Goal: Task Accomplishment & Management: Manage account settings

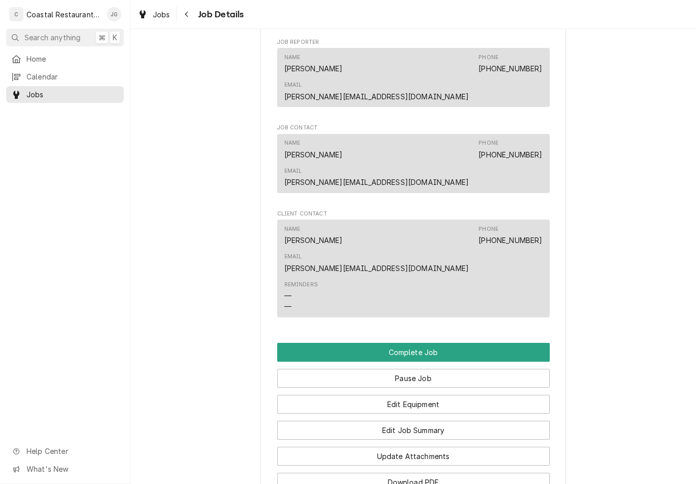
scroll to position [640, 0]
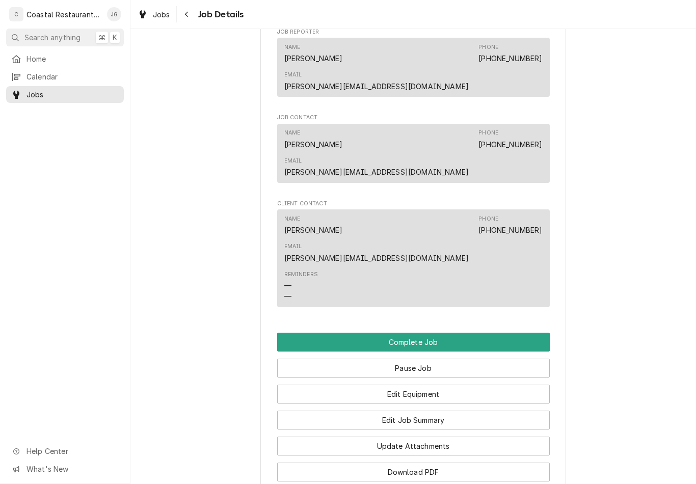
click at [484, 411] on button "Edit Job Summary" at bounding box center [413, 420] width 273 height 19
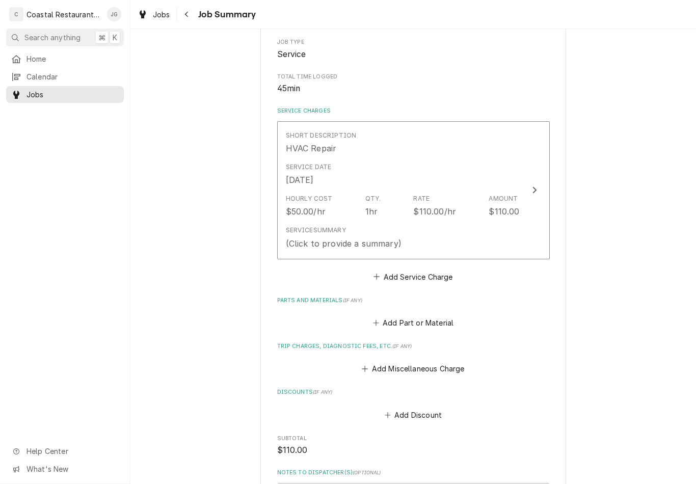
scroll to position [179, 0]
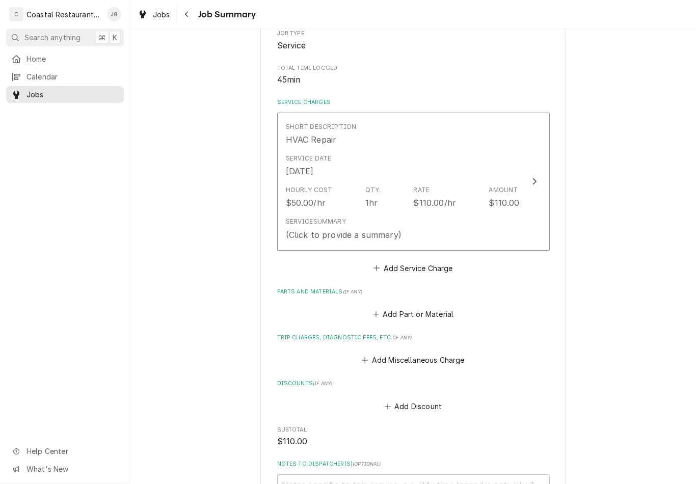
click at [380, 355] on button "Add Miscellaneous Charge" at bounding box center [413, 360] width 106 height 14
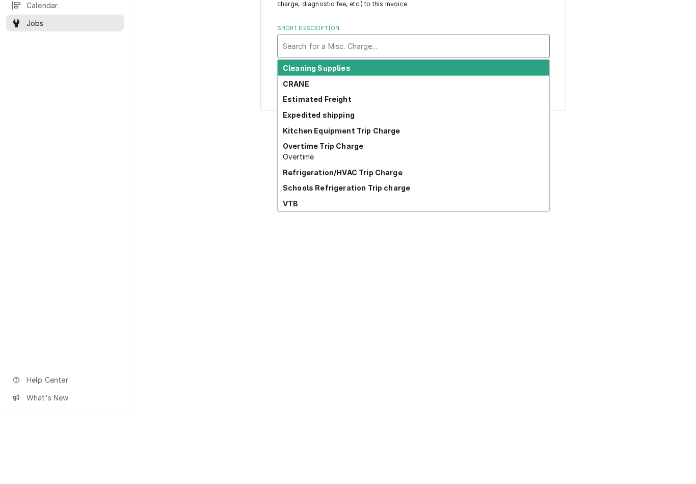
click at [399, 252] on div "Schools Refrigeration Trip charge" at bounding box center [414, 260] width 272 height 16
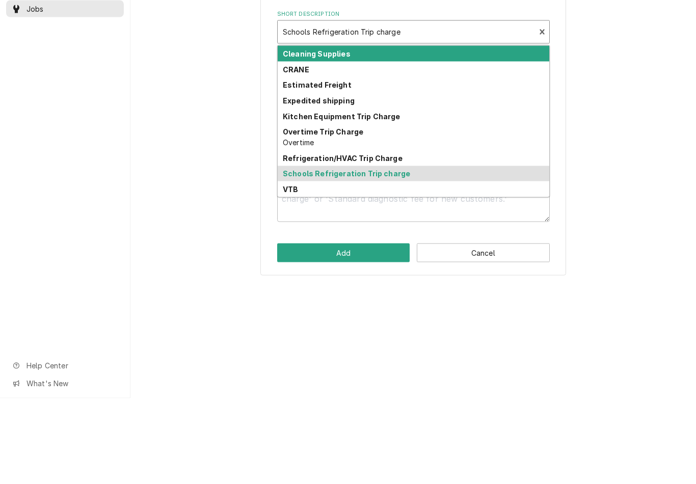
click at [408, 236] on div "Refrigeration/HVAC Trip Charge" at bounding box center [414, 244] width 272 height 16
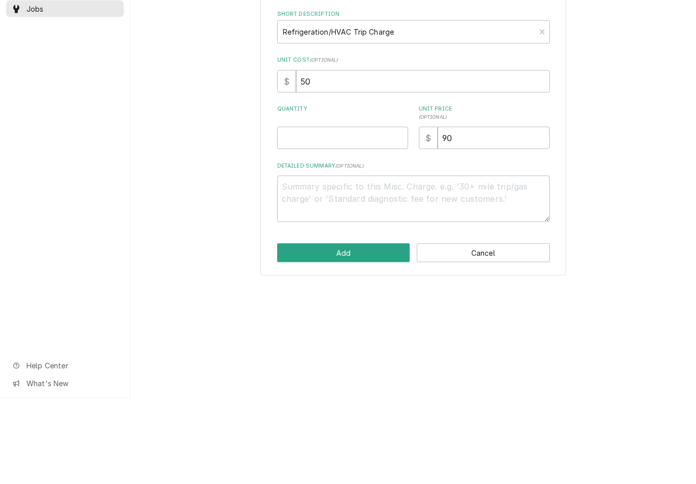
type textarea "x"
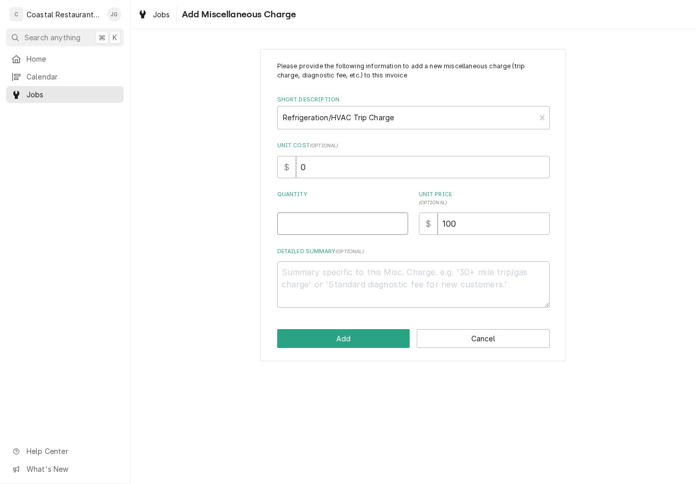
click at [363, 222] on input "Quantity" at bounding box center [342, 223] width 131 height 22
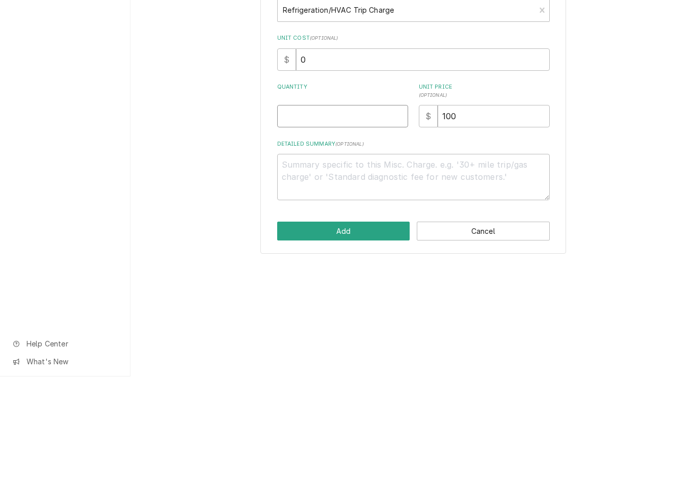
type input "1"
click at [364, 329] on button "Add" at bounding box center [343, 338] width 133 height 19
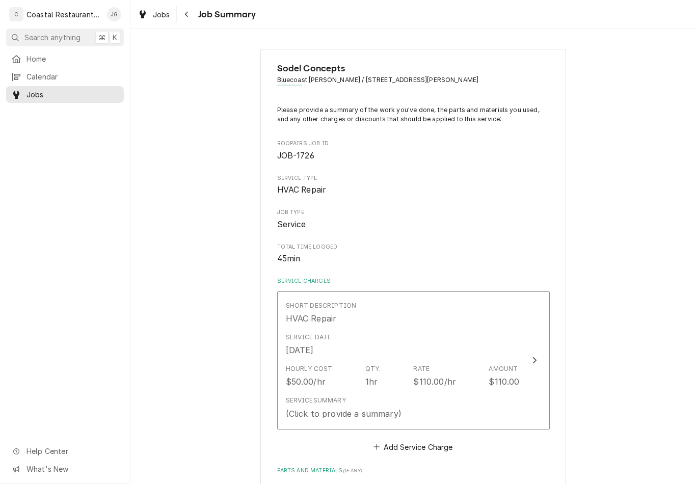
scroll to position [179, 0]
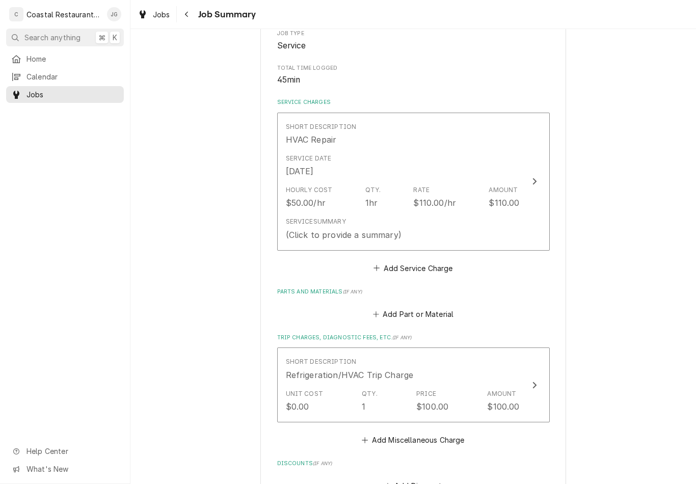
click at [440, 217] on div "Service Summary (Click to provide a summary)" at bounding box center [403, 229] width 234 height 32
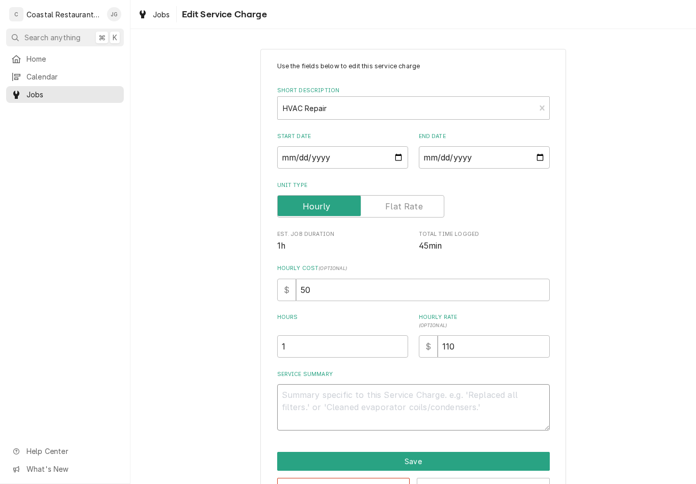
click at [356, 409] on textarea "Service Summary" at bounding box center [413, 407] width 273 height 46
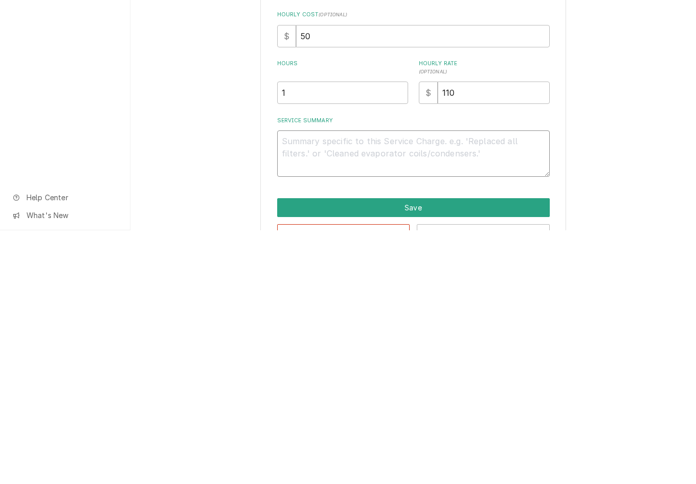
type textarea "x"
type textarea "Arr"
type textarea "x"
type textarea "Arriv"
type textarea "x"
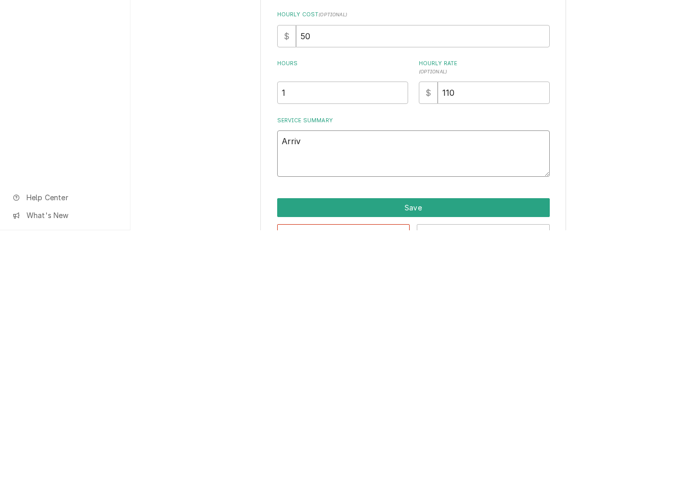
type textarea "Arrived"
type textarea "x"
type textarea "Arrived on site"
type textarea "x"
type textarea "Arrived on site found"
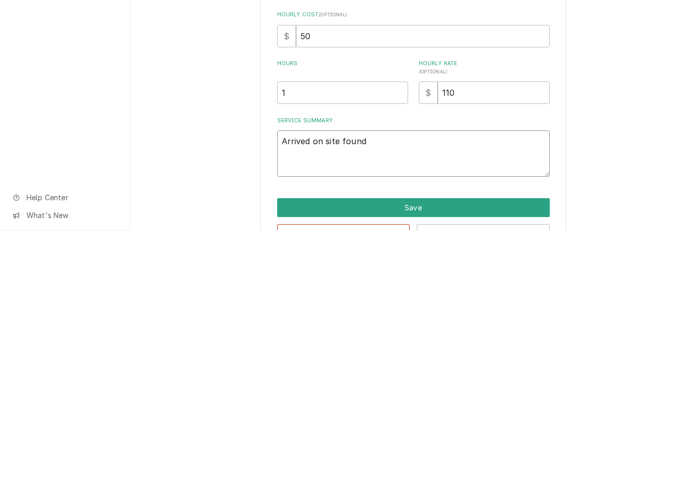
type textarea "x"
type textarea "Arrived on site found suction"
type textarea "x"
type textarea "Arrived on site found suction line"
type textarea "x"
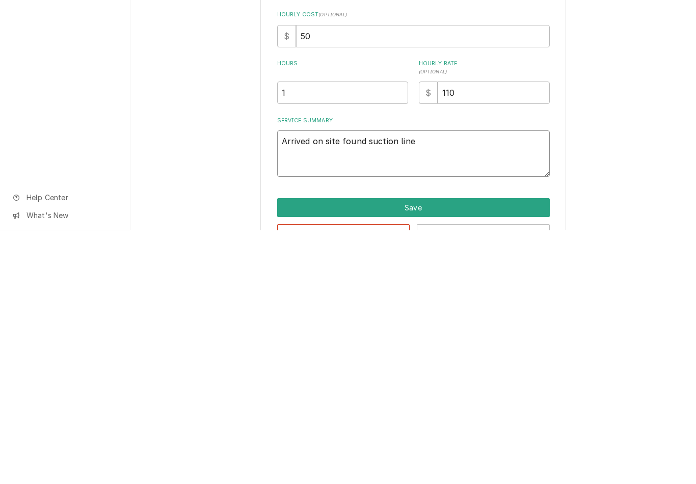
type textarea "Arrived on site found suction line ice"
type textarea "x"
type textarea "Arrived on site found and suction line iced up"
type textarea "x"
type textarea "Arrived on site found suction lined up"
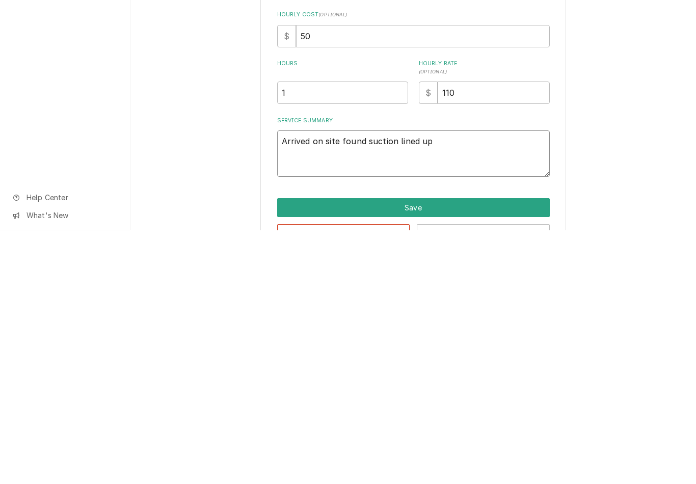
type textarea "x"
type textarea "Arrived on site found suction lined up at condenser check th"
type textarea "x"
type textarea "Arrived on site found suction lined up at condenser check the"
type textarea "x"
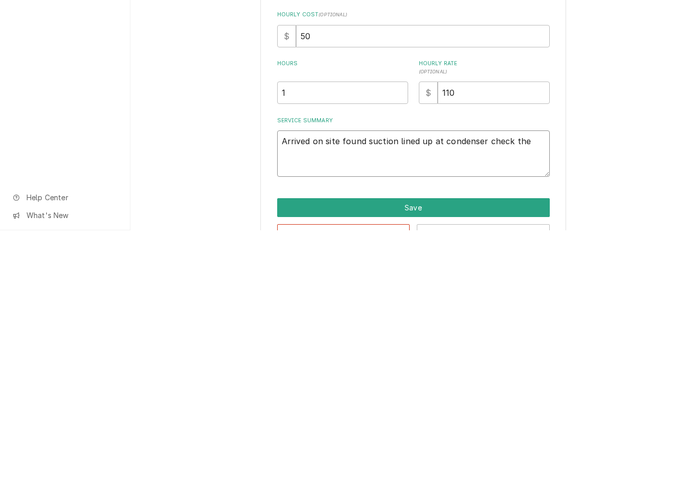
type textarea "Arrived on site found suction lined up at condenser check the ev"
type textarea "x"
type textarea "Arrived on site found suction lined up at condenser check the evap"
type textarea "x"
type textarea "Arrived on site found suction lined up at condenser check the evapor"
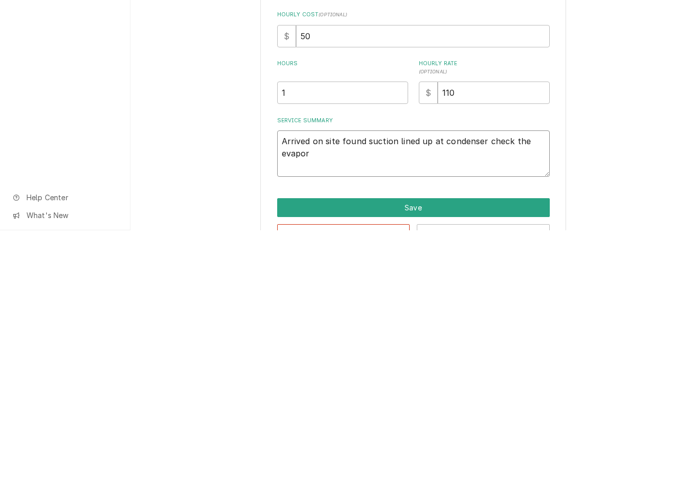
type textarea "x"
type textarea "Arrived on site found suction lined up at condenser check the evaporat"
type textarea "x"
type textarea "Arrived on site found suction lined up at condenser check the evaporator"
type textarea "x"
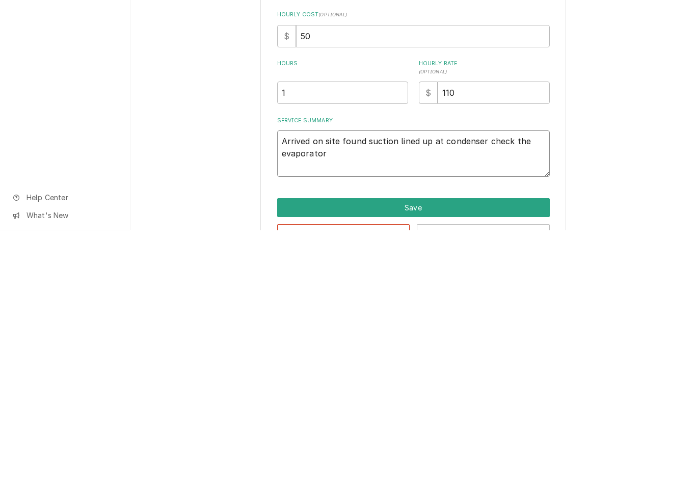
type textarea "Arrived on site found suction line iced up at condenser check the evaporator"
type textarea "x"
type textarea "Arrived on site found suction line iced up at condenser check the evaporator fo…"
type textarea "x"
type textarea "Arrived on site found suction line iced up at condenser check the evaporator fo…"
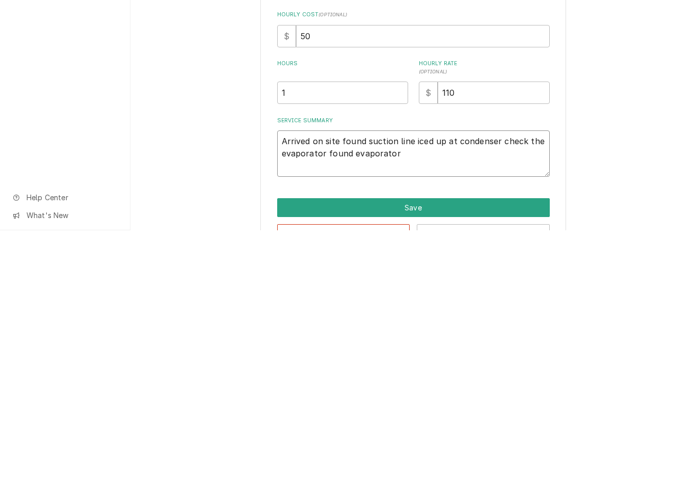
type textarea "x"
type textarea "Arrived on site found suction line iced up at condenser check the evaporator fo…"
type textarea "x"
type textarea "Arrived on site found suction line iced up at condenser check the evaporator fo…"
type textarea "x"
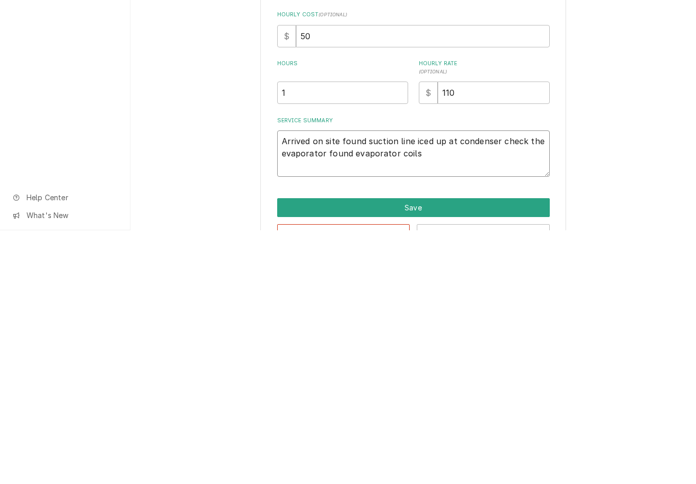
type textarea "Arrived on site found suction line iced up at condenser check the evaporator fo…"
type textarea "x"
type textarea "Arrived on site found suction line iced up at condenser check the evaporator fo…"
type textarea "x"
type textarea "Arrived on site found suction line iced up at condenser check the evaporator fo…"
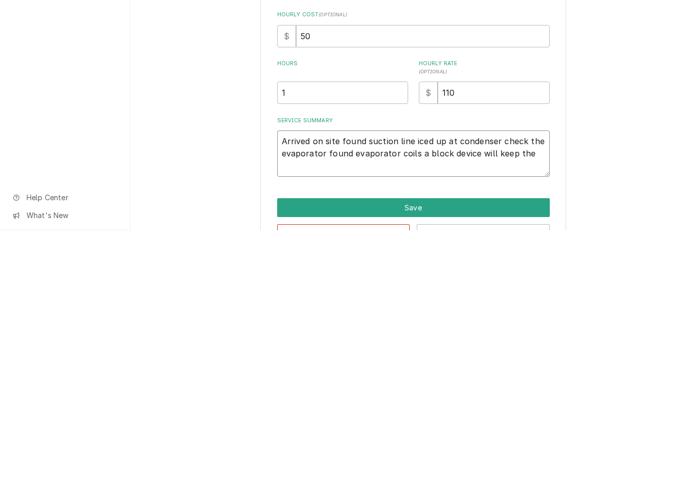
type textarea "x"
type textarea "Arrived on site found suction line iced up at condenser check the evaporator fo…"
type textarea "x"
type textarea "Arrived on site found suction line iced up at condenser check the evaporator fo…"
type textarea "x"
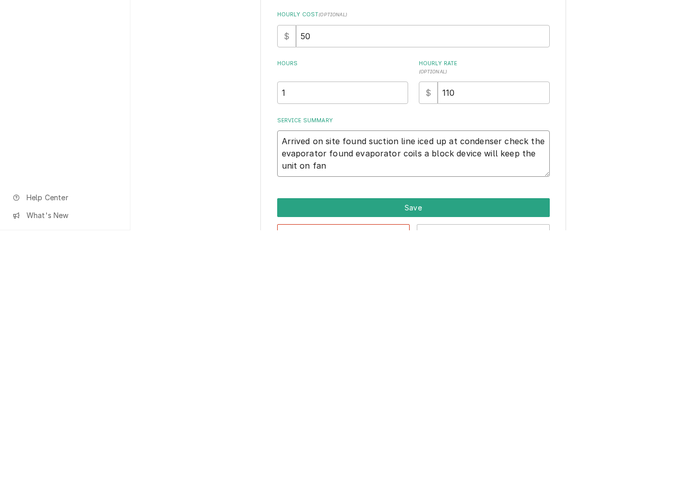
type textarea "Arrived on site found suction line iced up at condenser check the evaporator fo…"
type textarea "x"
type textarea "Arrived on site found suction line iced up at condenser check the evaporator fo…"
type textarea "x"
type textarea "Arrived on site found suction line iced up at condenser check the evaporator fo…"
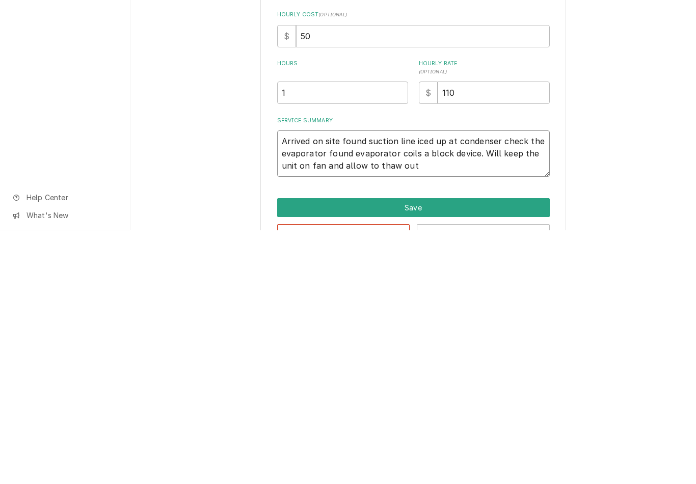
type textarea "x"
type textarea "Arrived on site found suction line iced up at condenser check the evaporator fo…"
type textarea "x"
type textarea "Arrived on site found suction line iced up at condenser check the evaporator fo…"
type textarea "x"
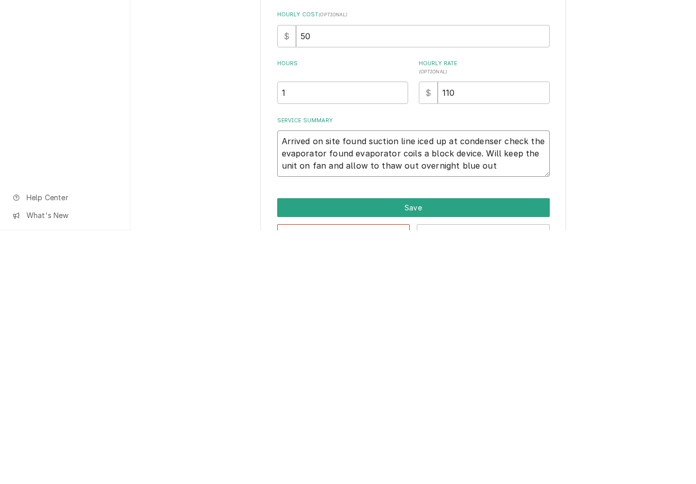
type textarea "Arrived on site found suction line iced up at condenser check the evaporator fo…"
type textarea "x"
type textarea "Arrived on site found suction line iced up at condenser check the evaporator fo…"
type textarea "x"
type textarea "Arrived on site found suction line iced up at condenser check the evaporator fo…"
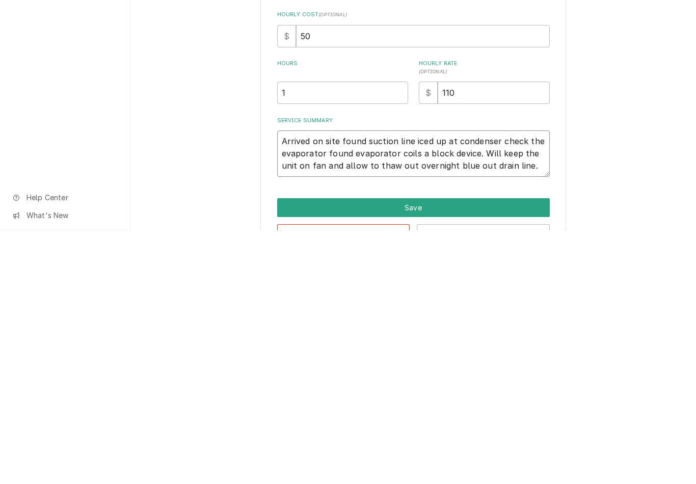
type textarea "x"
type textarea "Arrived on site found suction line iced up at condenser check the evaporator fo…"
type textarea "x"
type textarea "Arrived on site found suction line iced up at condenser check the evaporator fo…"
type textarea "x"
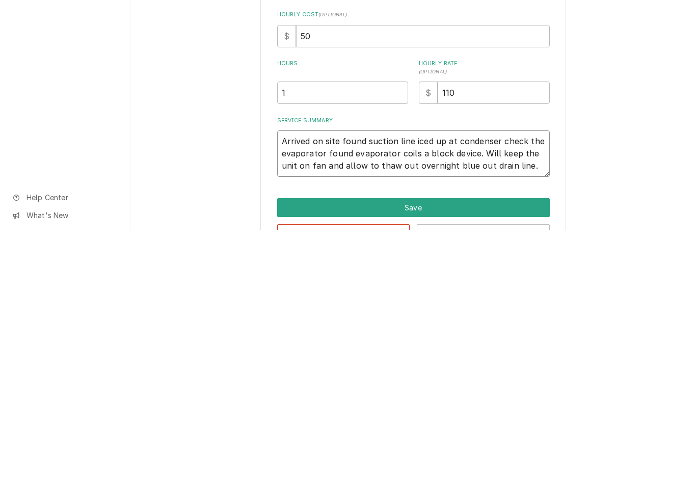
type textarea "Arrived on site found suction line iced up at condenser check the evaporator fo…"
type textarea "x"
type textarea "Arrived on site found suction line iced up at condenser check the evaporator fo…"
type textarea "x"
type textarea "Arrived on site found suction line iced up at condenser check the evaporator fo…"
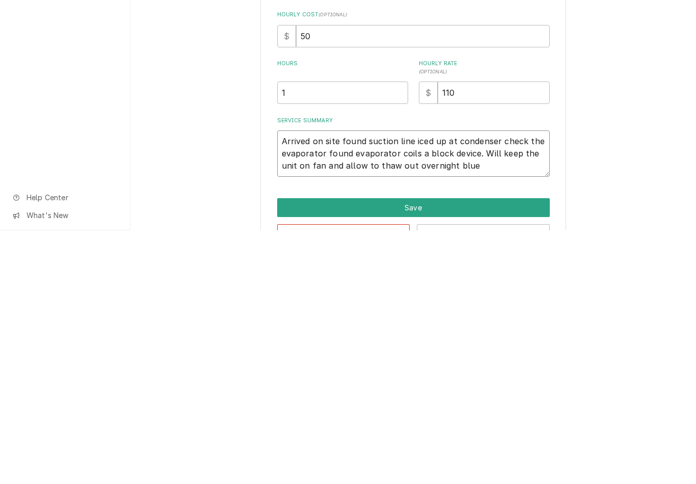
type textarea "x"
type textarea "Arrived on site found suction line iced up at condenser check the evaporator fo…"
click at [474, 384] on textarea "Arrived on site found suction line iced up at condenser check the evaporator fo…" at bounding box center [413, 407] width 273 height 46
type textarea "x"
type textarea "Arrived on site found suction line iced up at condenser check the evaporator fo…"
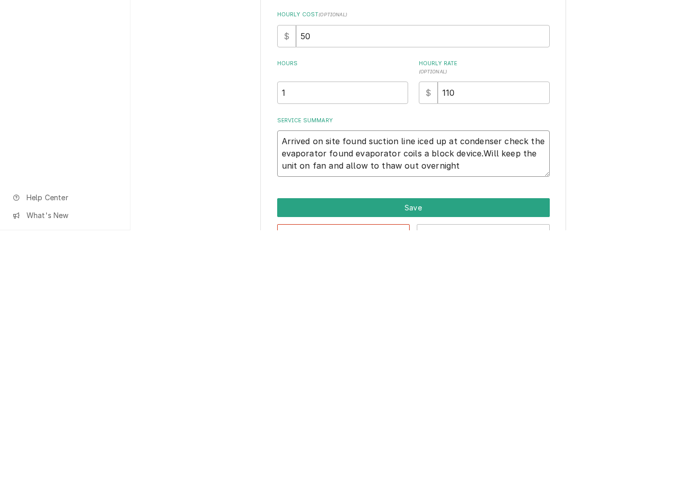
type textarea "x"
type textarea "Arrived on site found suction line iced up at condenser check the evaporator fo…"
type textarea "x"
type textarea "Arrived on site found suction line iced up at condenser check the evaporator fo…"
type textarea "x"
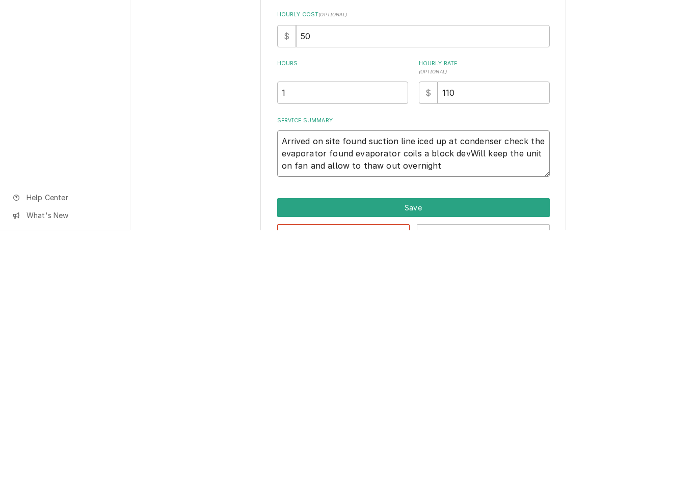
type textarea "Arrived on site found suction line iced up at condenser check the evaporator fo…"
type textarea "x"
type textarea "Arrived on site found suction line iced up at condenser check the evaporator fo…"
type textarea "x"
type textarea "Arrived on site found suction line iced up at condenser check the evaporator fo…"
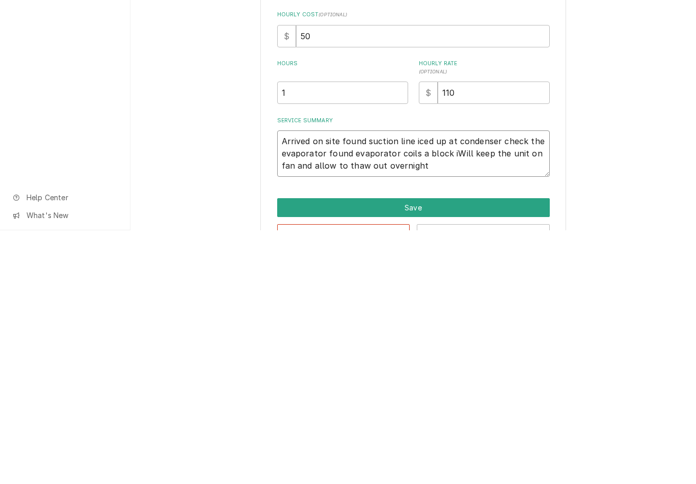
type textarea "x"
type textarea "Arrived on site found suction line iced up at condenser check the evaporator fo…"
type textarea "x"
type textarea "Arrived on site found suction line iced up at condenser check the evaporator fo…"
type textarea "x"
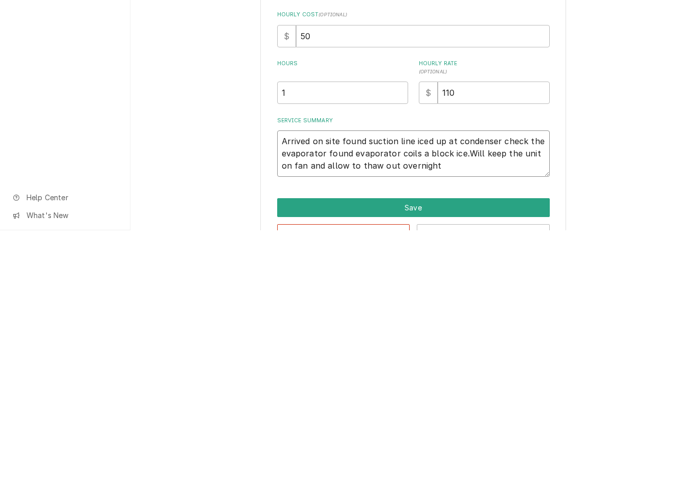
type textarea "Arrived on site found suction line iced up at condenser check the evaporator fo…"
type textarea "x"
type textarea "Arrived on site found suction line iced up at condenser check the evaporator fo…"
type textarea "x"
type textarea "Arrived on site found suction line iced up at condenser check the evaporator fo…"
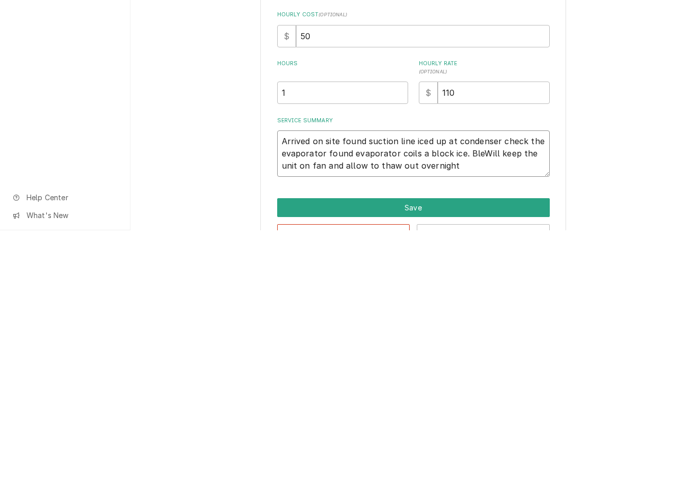
type textarea "x"
type textarea "Arrived on site found suction line iced up at condenser check the evaporator fo…"
type textarea "x"
type textarea "Arrived on site found suction line iced up at condenser check the evaporator fo…"
type textarea "x"
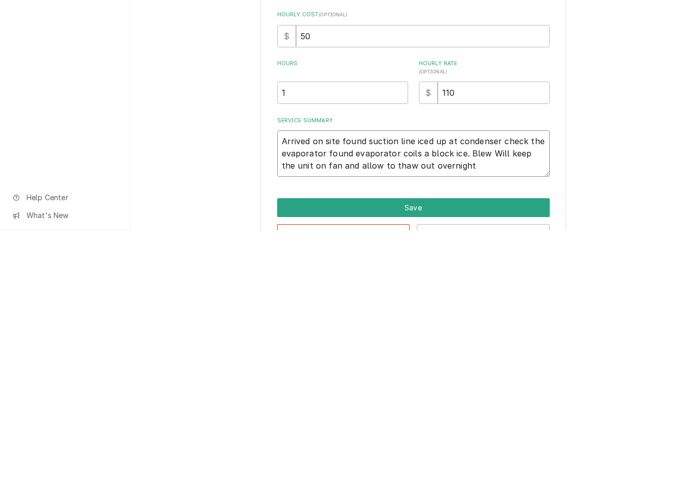
type textarea "Arrived on site found suction line iced up at condenser check the evaporator fo…"
type textarea "x"
type textarea "Arrived on site found suction line iced up at condenser check the evaporator fo…"
type textarea "x"
type textarea "Arrived on site found suction line iced up at condenser check the evaporator fo…"
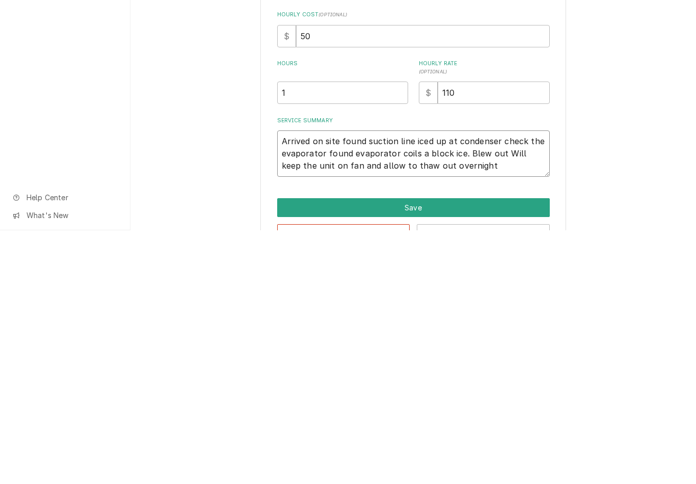
type textarea "x"
type textarea "Arrived on site found suction line iced up at condenser check the evaporator fo…"
type textarea "x"
type textarea "Arrived on site found suction line iced up at condenser check the evaporator fo…"
type textarea "x"
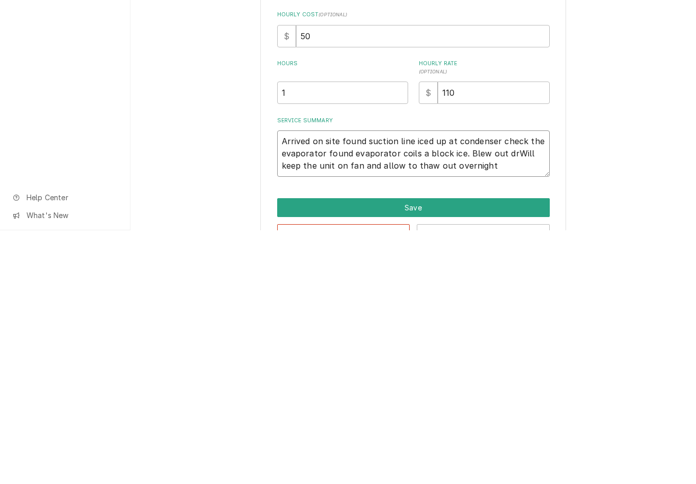
type textarea "Arrived on site found suction line iced up at condenser check the evaporator fo…"
type textarea "x"
type textarea "Arrived on site found suction line iced up at condenser check the evaporator fo…"
type textarea "x"
type textarea "Arrived on site found suction line iced up at condenser check the evaporator fo…"
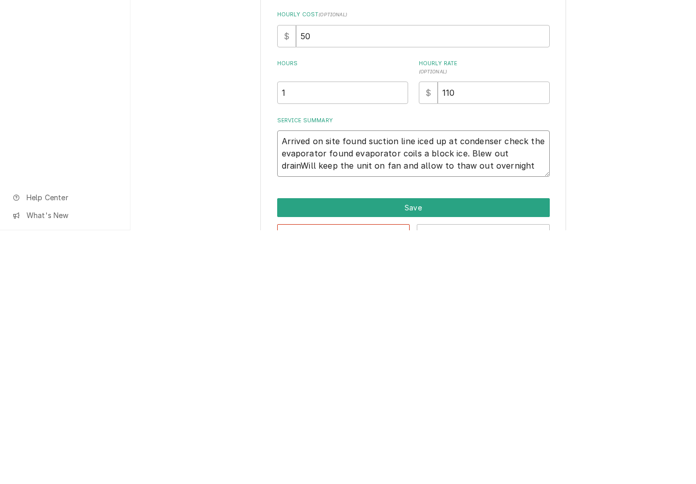
type textarea "x"
type textarea "Arrived on site found suction line iced up at condenser check the evaporator fo…"
type textarea "x"
type textarea "Arrived on site found suction line iced up at condenser check the evaporator fo…"
type textarea "x"
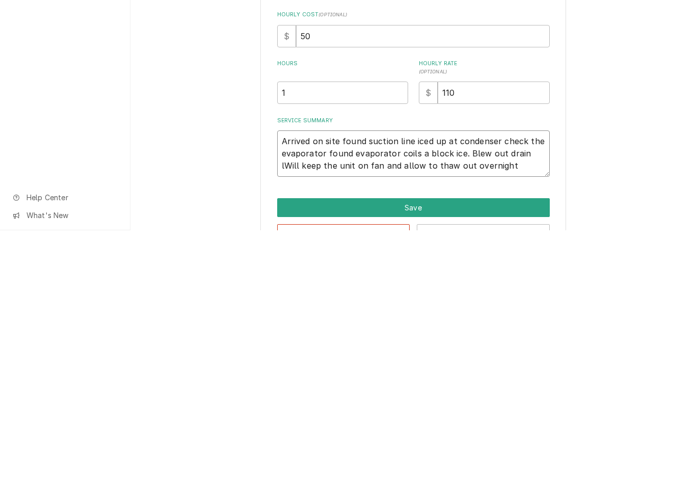
type textarea "Arrived on site found suction line iced up at condenser check the evaporator fo…"
type textarea "x"
type textarea "Arrived on site found suction line iced up at condenser check the evaporator fo…"
type textarea "x"
type textarea "Arrived on site found suction line iced up at condenser check the evaporator fo…"
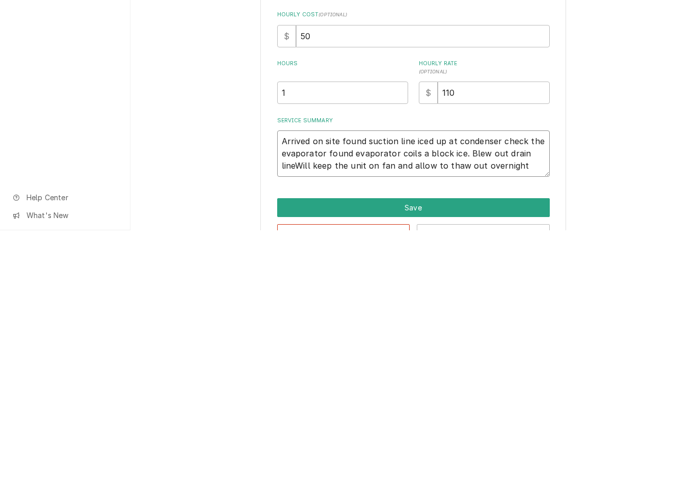
type textarea "x"
type textarea "Arrived on site found suction line iced up at condenser check the evaporator fo…"
type textarea "x"
type textarea "Arrived on site found suction line iced up at condenser check the evaporator fo…"
click at [360, 384] on textarea "Arrived on site found suction line iced up at condenser check the evaporator fo…" at bounding box center [413, 407] width 273 height 46
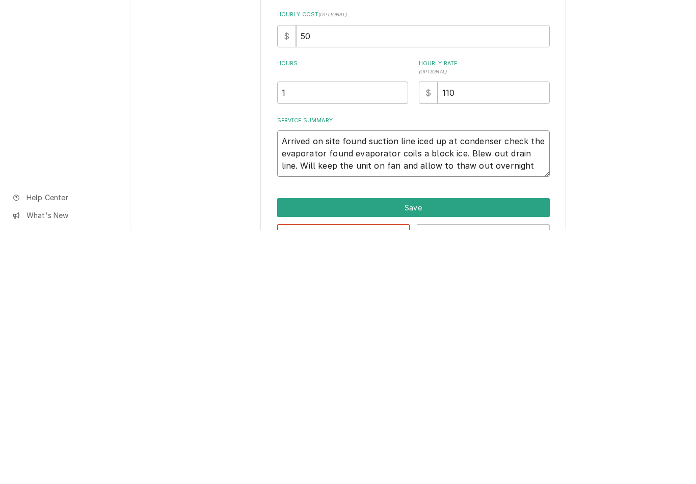
type textarea "x"
type textarea "Arrived on site found suction line iced up at condenser check the evaporator fo…"
type textarea "x"
type textarea "Arrived on site found suction line iced up at condenser check the evaporator fo…"
type textarea "x"
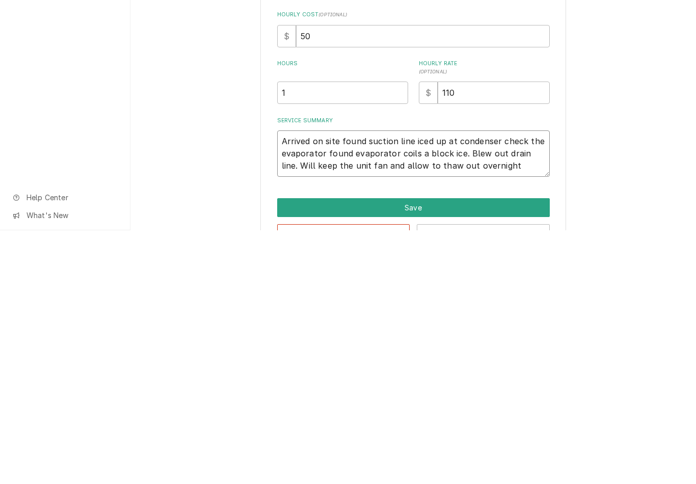
type textarea "Arrived on site found suction line iced up at condenser check the evaporator fo…"
type textarea "x"
type textarea "Arrived on site found suction line iced up at condenser check the evaporator fo…"
type textarea "x"
type textarea "Arrived on site found suction line iced up at condenser check the evaporator fo…"
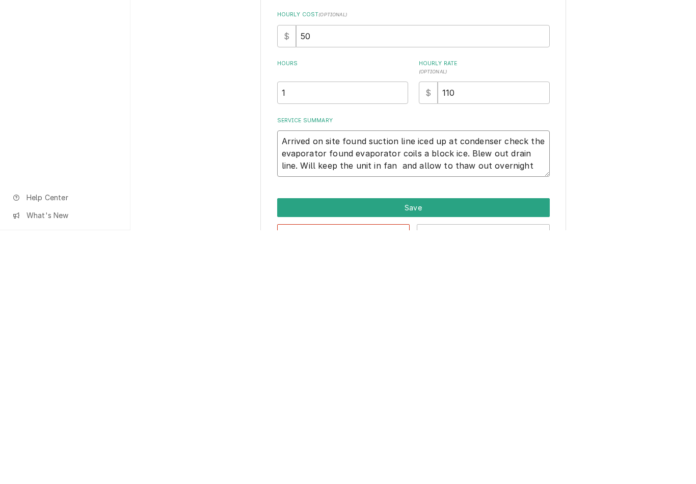
type textarea "x"
type textarea "Arrived on site found suction line iced up at condenser check the evaporator fo…"
type textarea "x"
type textarea "Arrived on site found suction line iced up at condenser check the evaporator fo…"
type textarea "x"
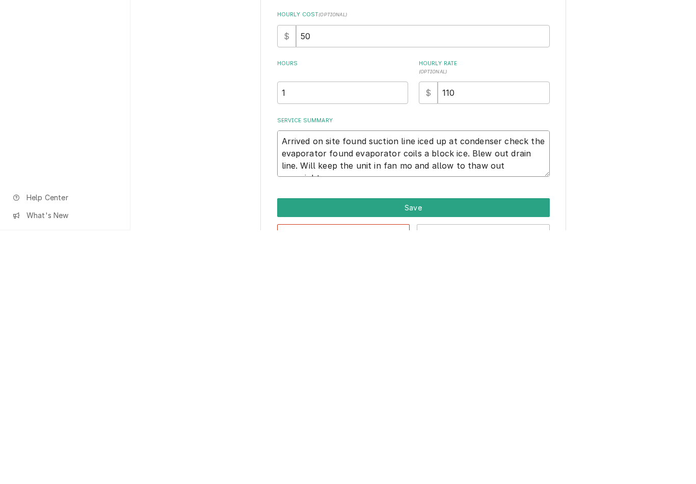
type textarea "Arrived on site found suction line iced up at condenser check the evaporator fo…"
type textarea "x"
type textarea "Arrived on site found suction line iced up at condenser check the evaporator fo…"
type textarea "x"
type textarea "Arrived on site found suction line iced up at condenser check the evaporator fo…"
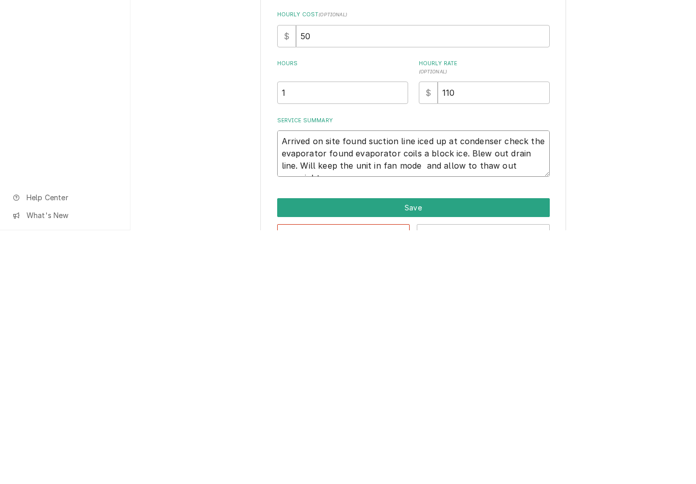
type textarea "x"
type textarea "Arrived on site found suction line iced up at condenser check the evaporator fo…"
click at [472, 452] on button "Save" at bounding box center [413, 461] width 273 height 19
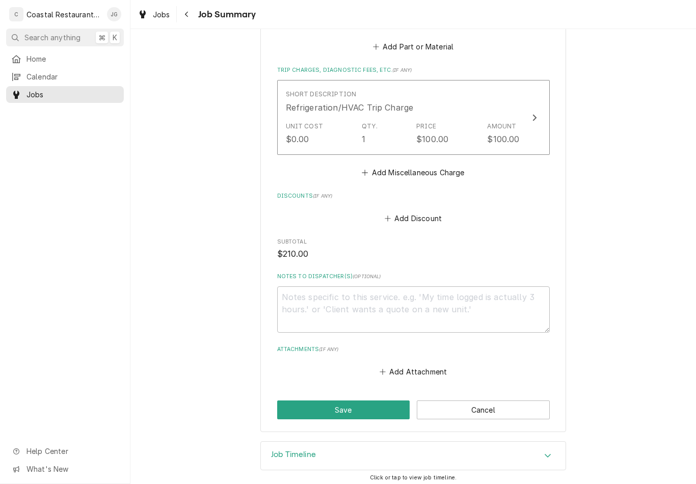
scroll to position [482, 0]
click at [359, 401] on button "Save" at bounding box center [343, 410] width 133 height 19
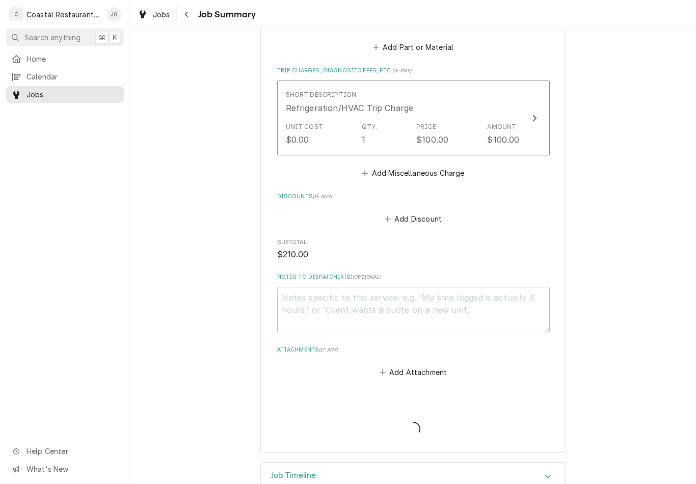
type textarea "x"
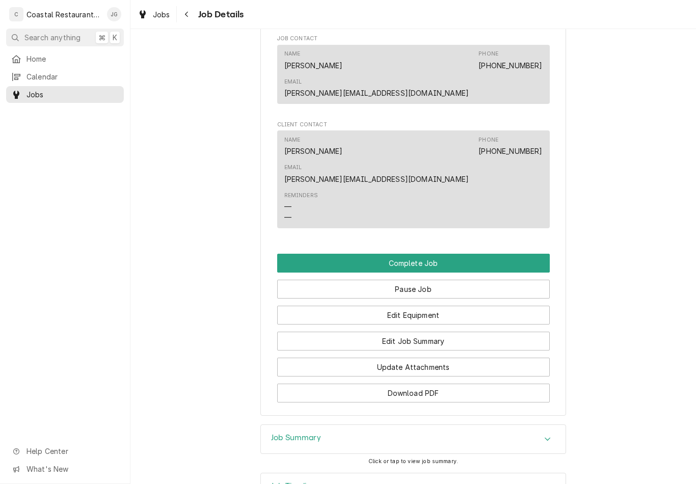
scroll to position [831, 0]
click at [447, 332] on button "Edit Job Summary" at bounding box center [413, 341] width 273 height 19
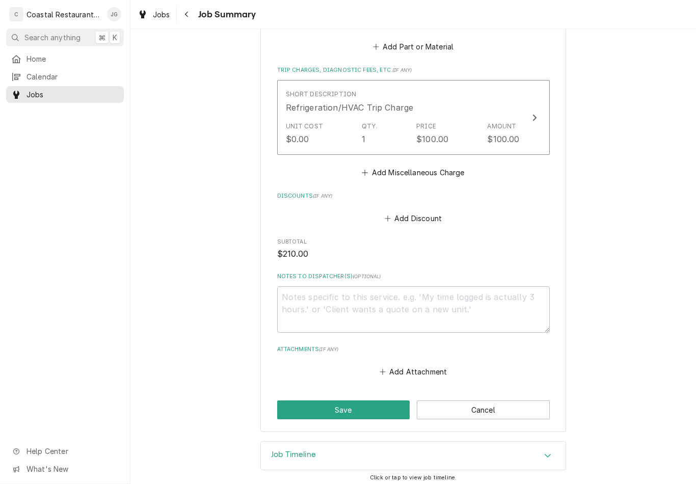
scroll to position [482, 0]
click at [357, 401] on button "Save" at bounding box center [343, 410] width 133 height 19
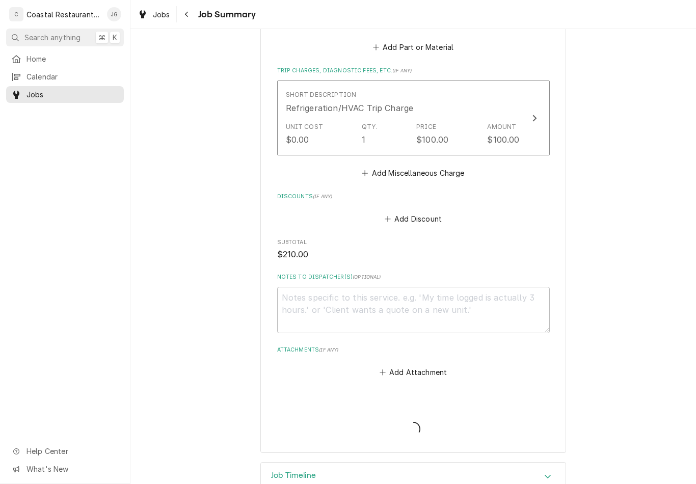
type textarea "x"
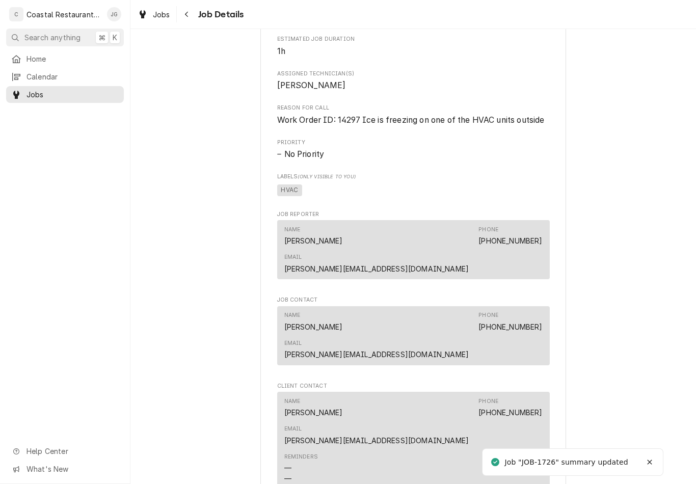
scroll to position [637, 0]
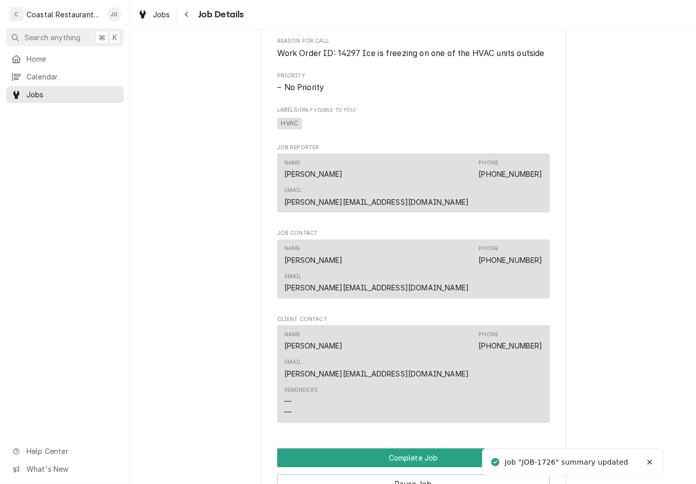
click at [445, 474] on button "Pause Job" at bounding box center [413, 483] width 273 height 19
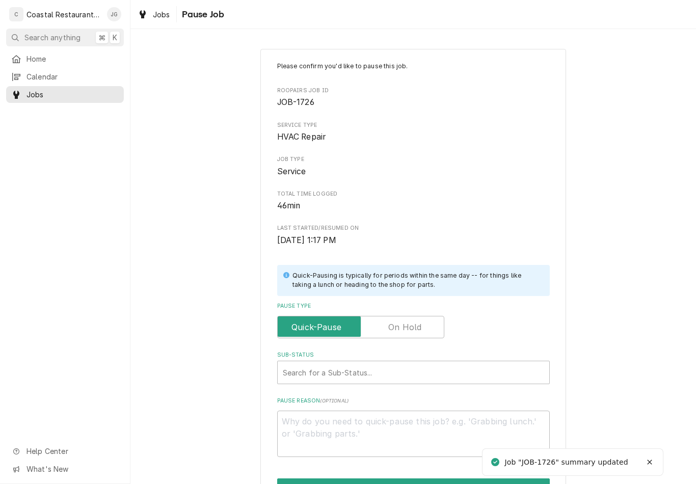
click at [409, 316] on input "Pause Type" at bounding box center [361, 327] width 158 height 22
checkbox input "true"
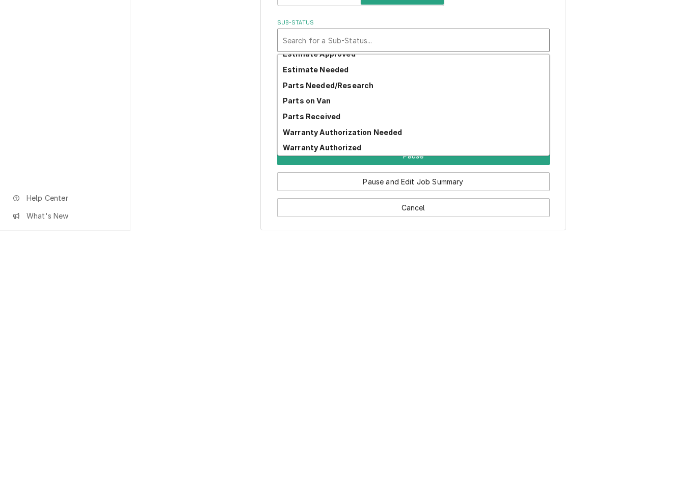
scroll to position [102, 0]
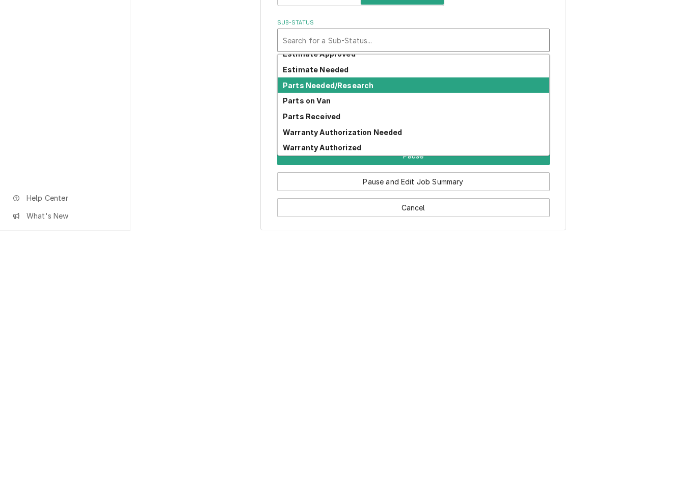
click at [361, 334] on strong "Parts Needed/Research" at bounding box center [328, 338] width 91 height 9
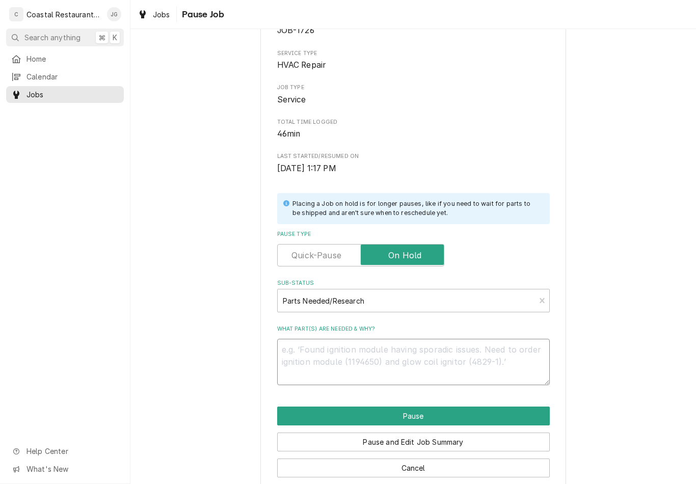
click at [398, 339] on textarea "What part(s) are needed & why?" at bounding box center [413, 362] width 273 height 46
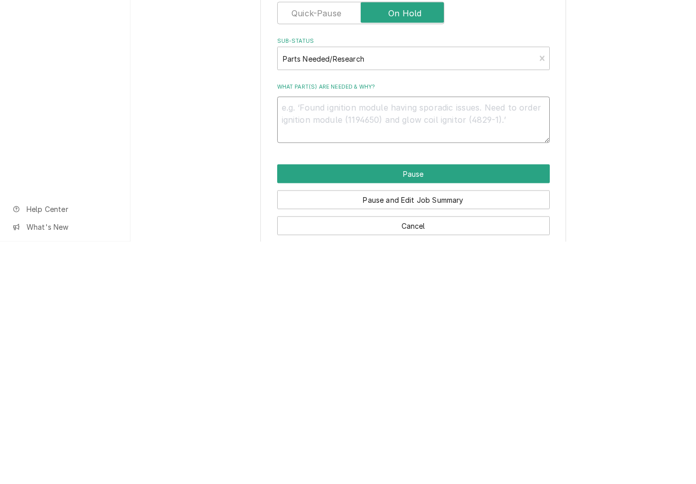
type textarea "x"
type textarea "R"
type textarea "x"
type textarea "Ret"
type textarea "x"
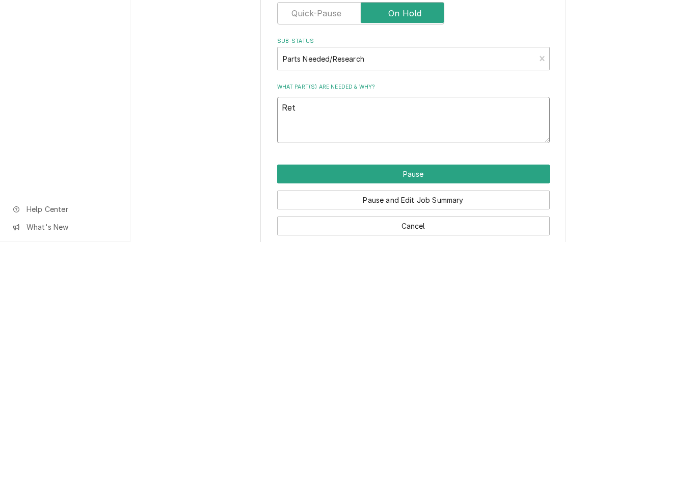
type textarea "Retu"
type textarea "x"
type textarea "Return"
type textarea "x"
type textarea "Return t"
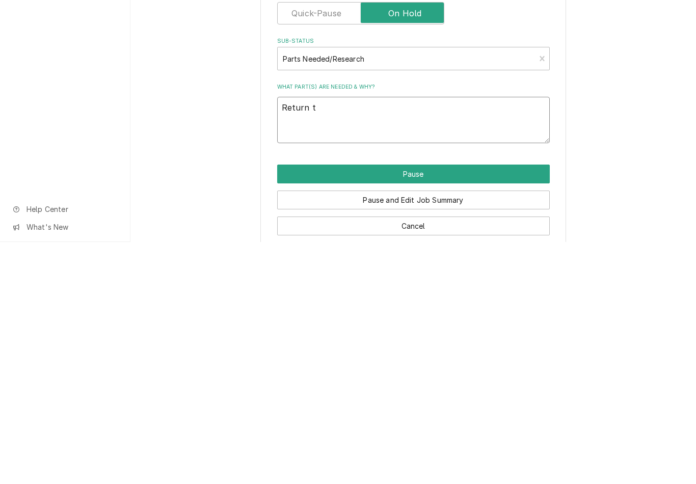
type textarea "x"
type textarea "Return to"
type textarea "x"
type textarea "Return tomorrow"
type textarea "x"
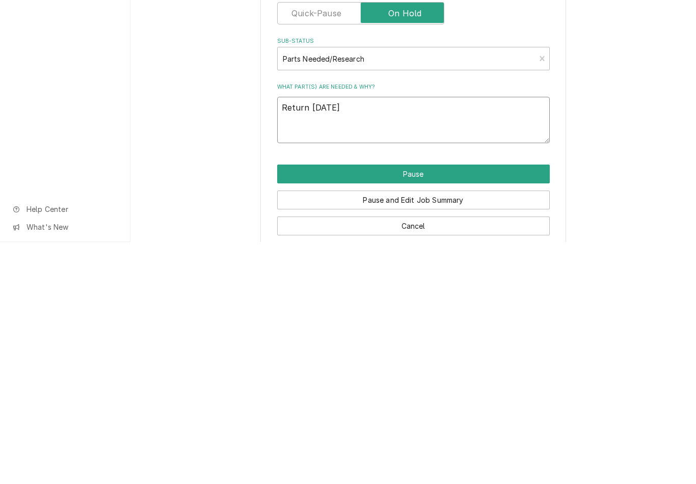
type textarea "Return tomorrow"
click at [426, 406] on button "Pause" at bounding box center [413, 415] width 273 height 19
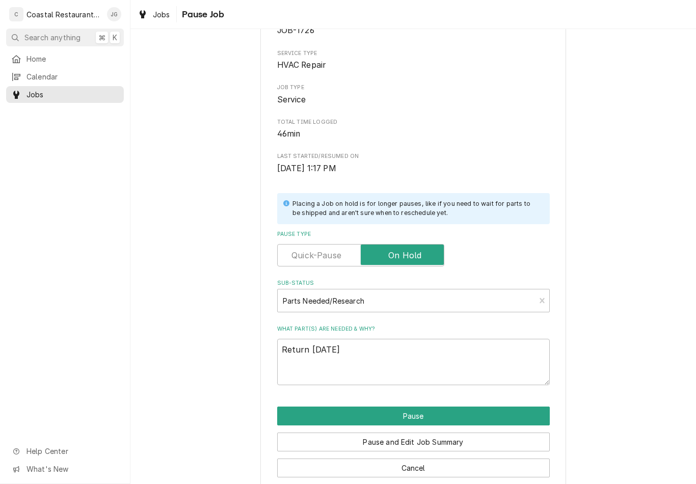
type textarea "x"
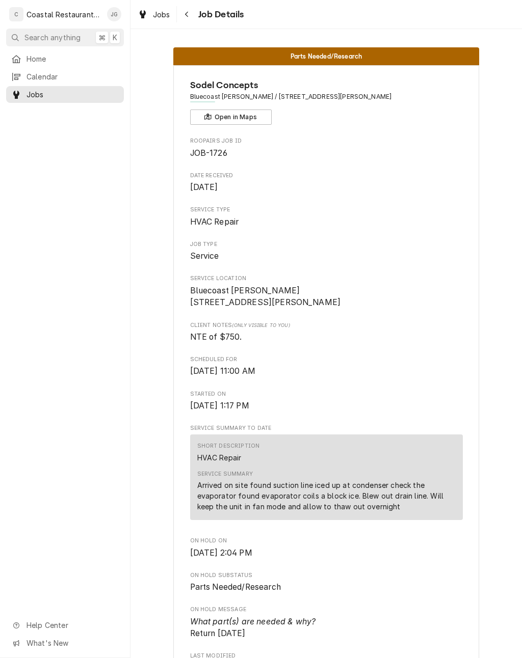
click at [41, 56] on span "Home" at bounding box center [72, 58] width 92 height 11
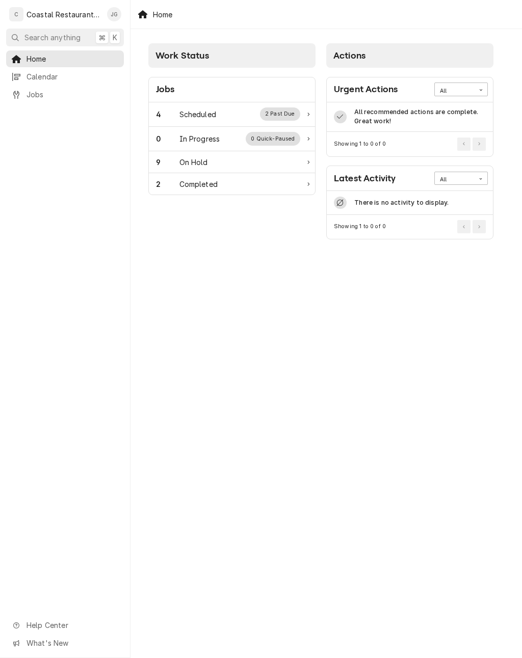
click at [220, 117] on div "4 Scheduled 2 Past Due" at bounding box center [228, 113] width 144 height 13
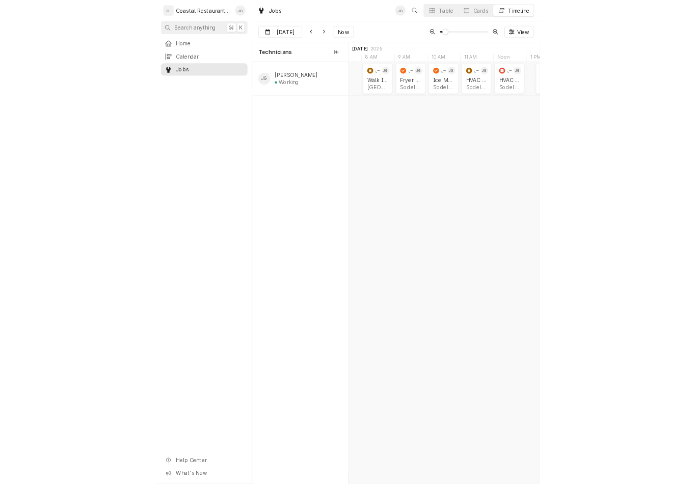
scroll to position [0, 5323]
